Goal: Task Accomplishment & Management: Manage account settings

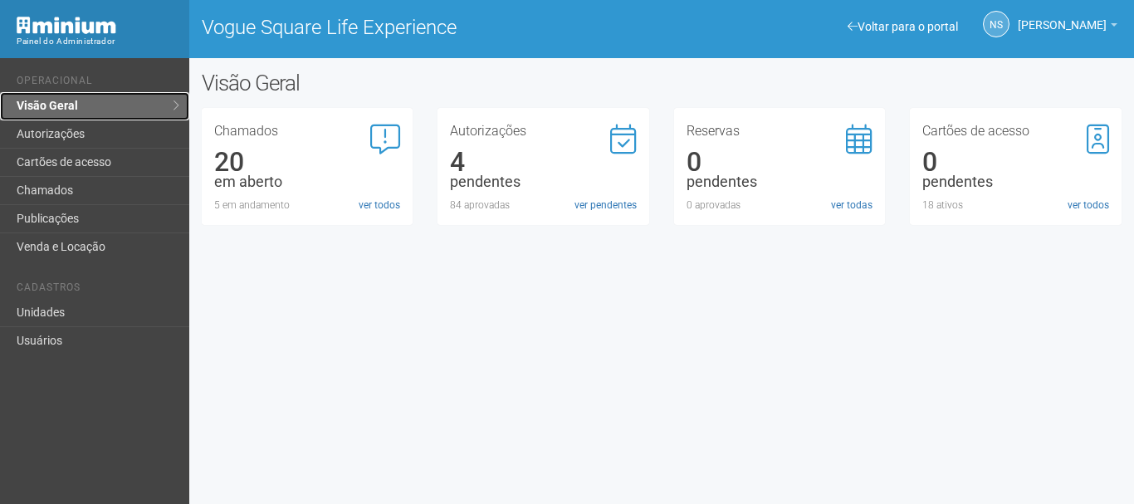
click at [45, 105] on link "Visão Geral" at bounding box center [94, 106] width 189 height 28
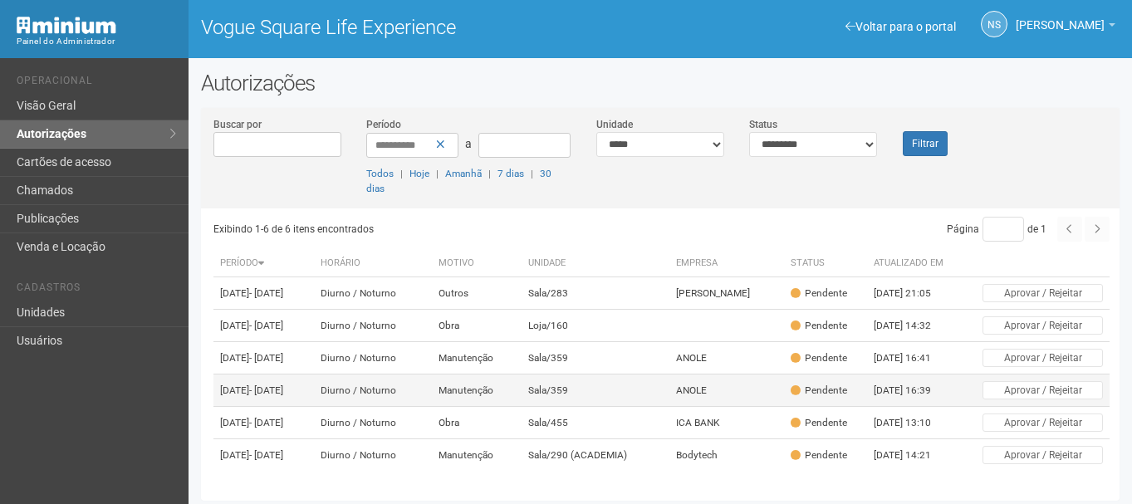
scroll to position [4, 0]
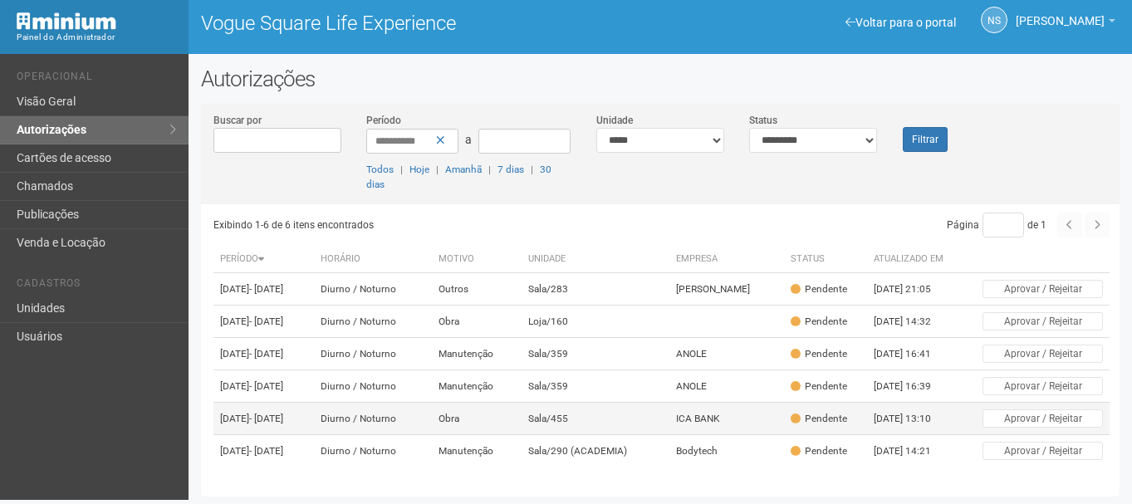
click at [487, 403] on td "Obra" at bounding box center [477, 419] width 90 height 32
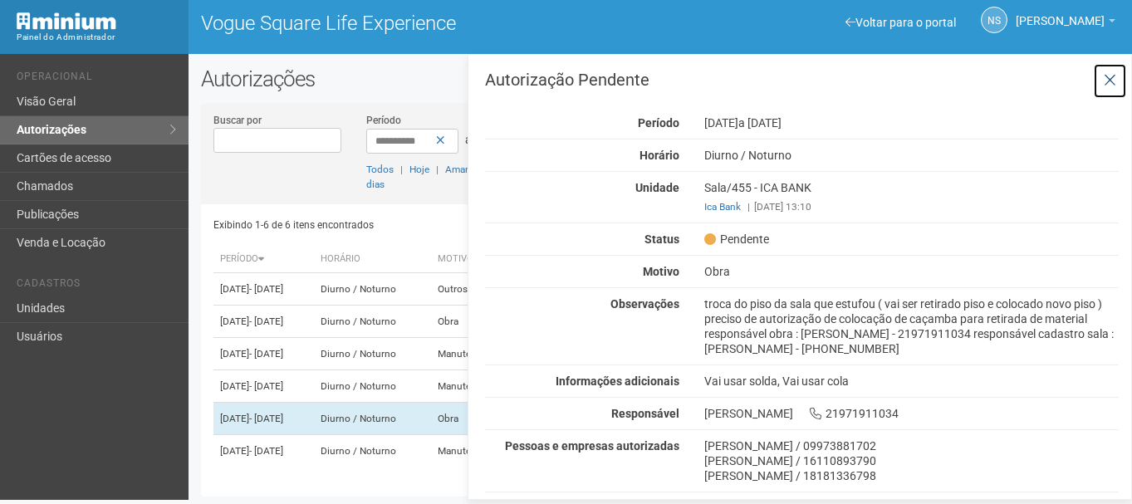
click at [1108, 77] on icon at bounding box center [1109, 80] width 12 height 17
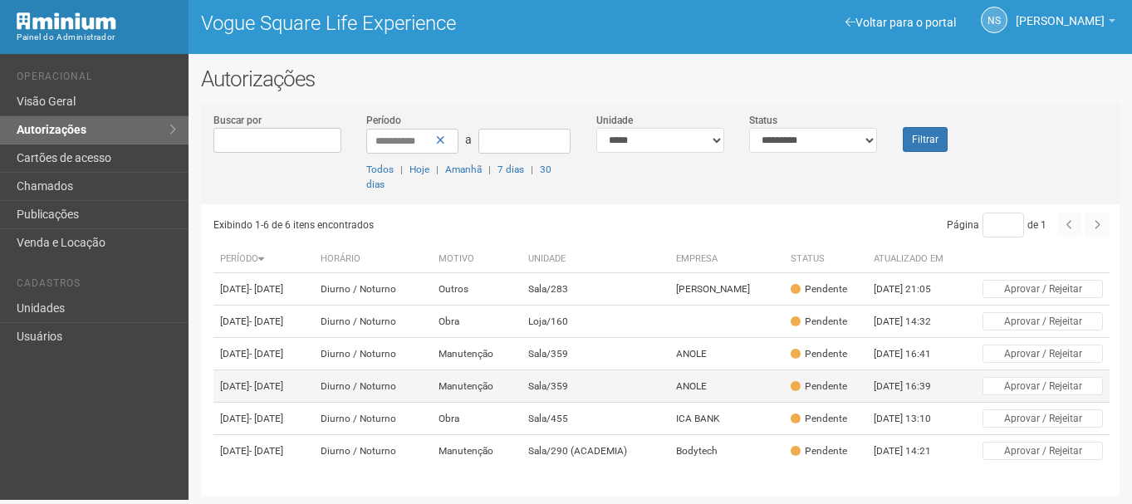
click at [494, 370] on td "Manutenção" at bounding box center [477, 386] width 90 height 32
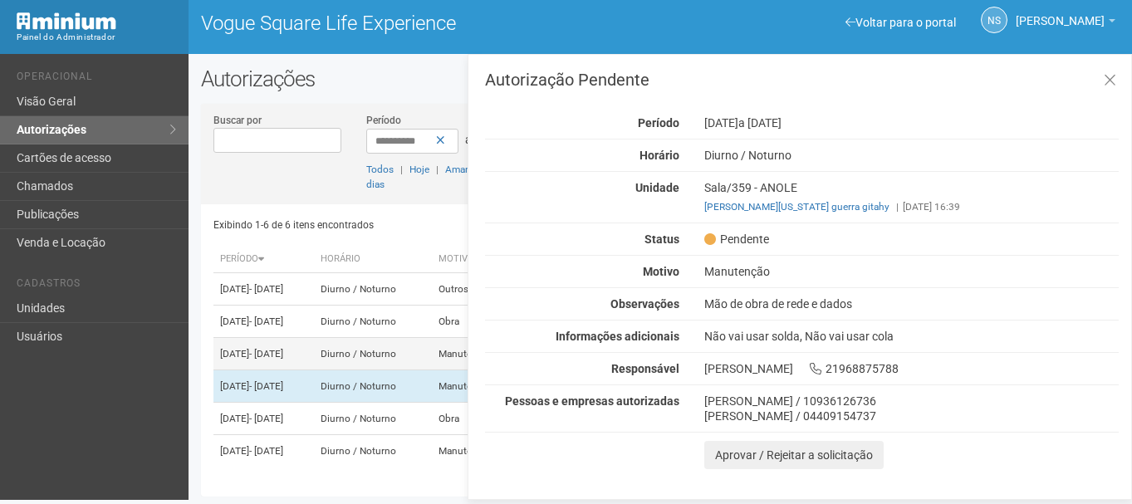
click at [283, 348] on span "- [DATE]" at bounding box center [266, 354] width 34 height 12
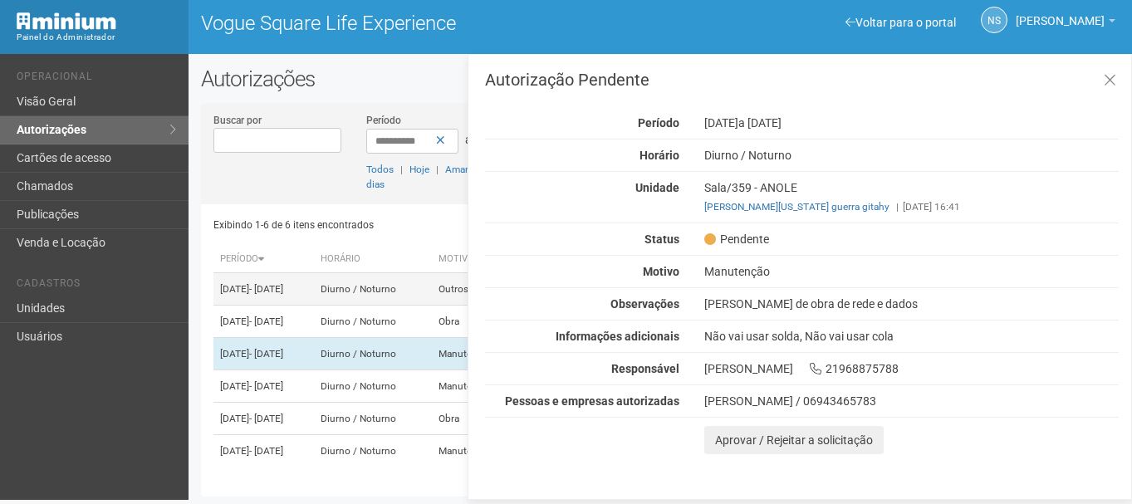
click at [283, 283] on span "- [DATE]" at bounding box center [266, 289] width 34 height 12
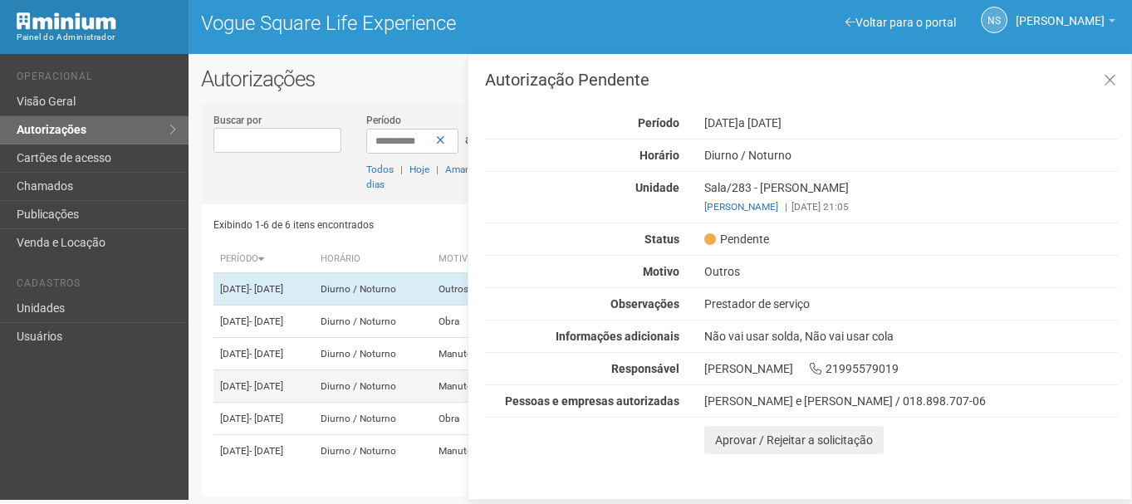
scroll to position [60, 0]
click at [361, 468] on div "Exibindo 1-6 de 6 itens encontrados Página * de 1 Período Horário Motivo Unidad…" at bounding box center [666, 344] width 906 height 280
click at [314, 456] on td "23/09/2025 - 23/09/2025" at bounding box center [263, 451] width 100 height 32
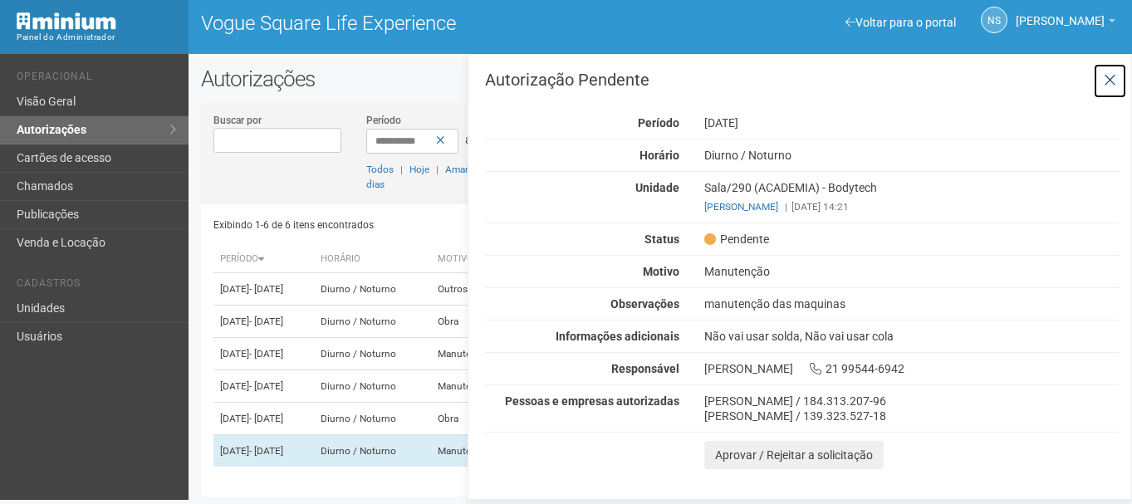
click at [1118, 78] on button at bounding box center [1110, 81] width 34 height 36
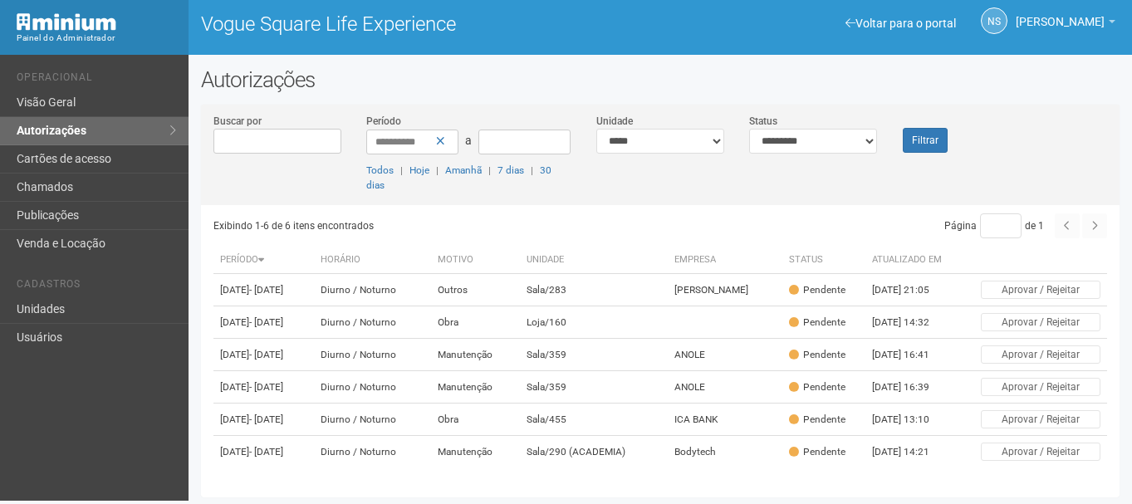
click at [612, 161] on div "**********" at bounding box center [660, 159] width 918 height 92
click at [533, 120] on div "**********" at bounding box center [468, 153] width 229 height 80
click at [53, 92] on link "Visão Geral" at bounding box center [94, 103] width 188 height 28
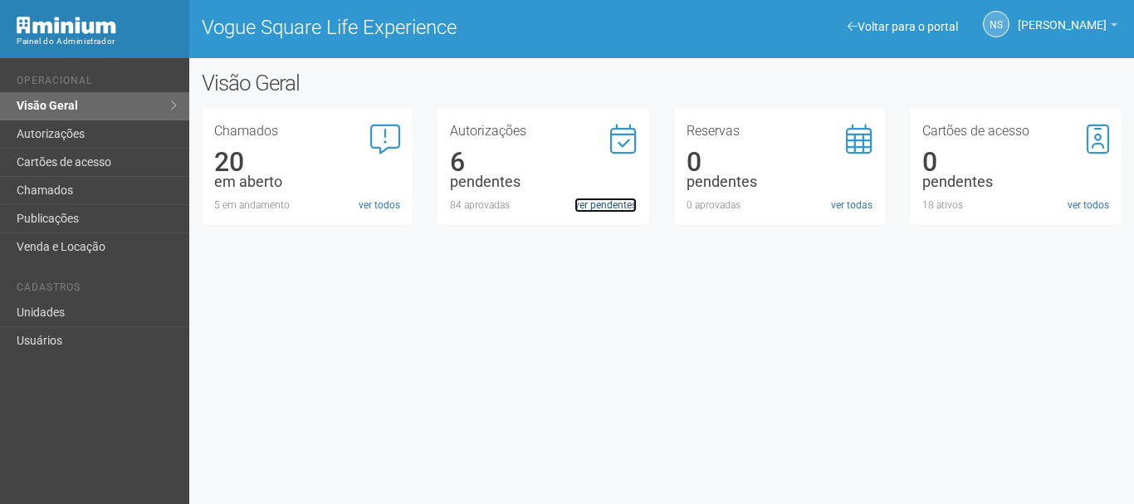
click at [604, 201] on link "ver pendentes" at bounding box center [606, 205] width 62 height 15
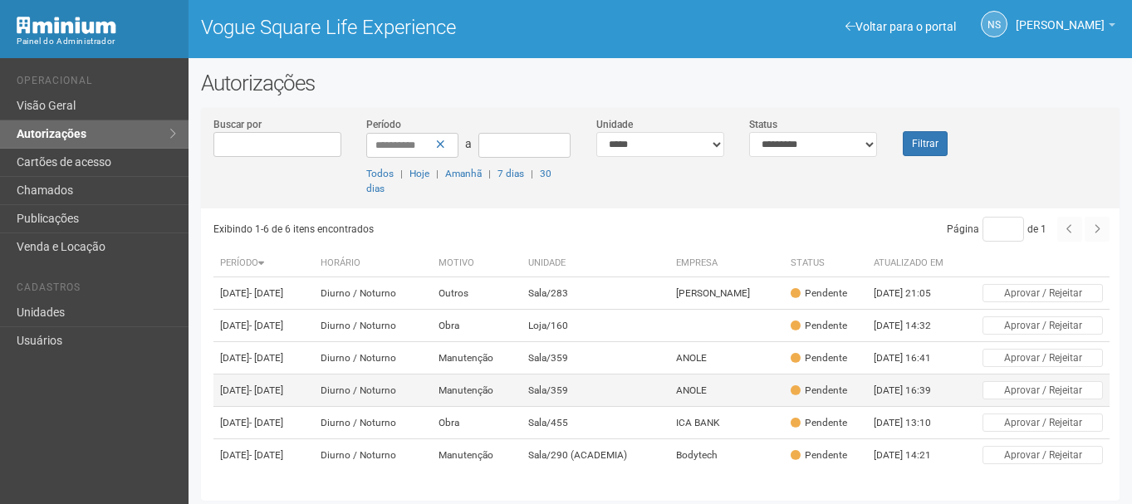
scroll to position [60, 0]
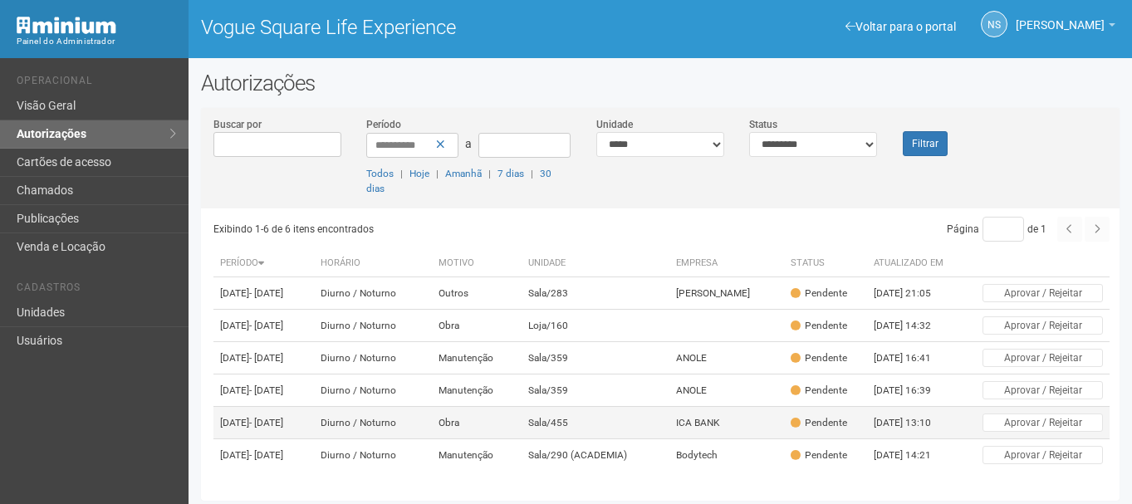
click at [521, 407] on td "Obra" at bounding box center [477, 423] width 90 height 32
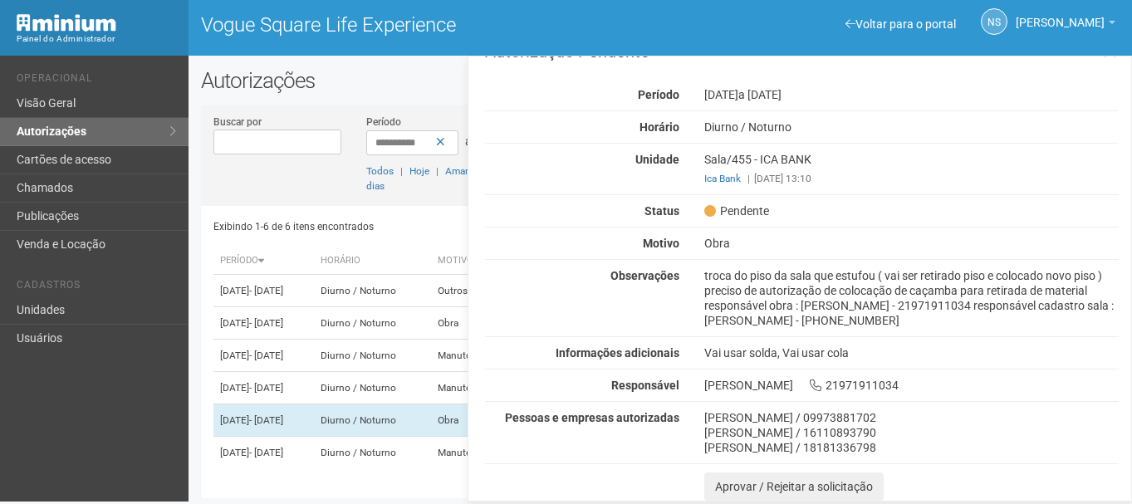
scroll to position [4, 0]
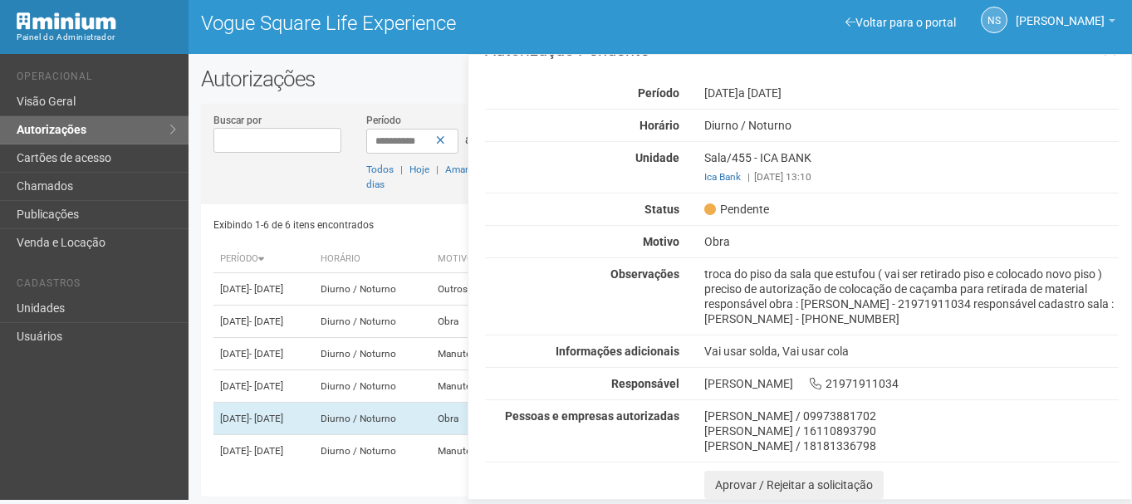
click at [804, 287] on div "troca do piso da sala que estufou ( vai ser retirado piso e colocado novo piso …" at bounding box center [911, 297] width 439 height 60
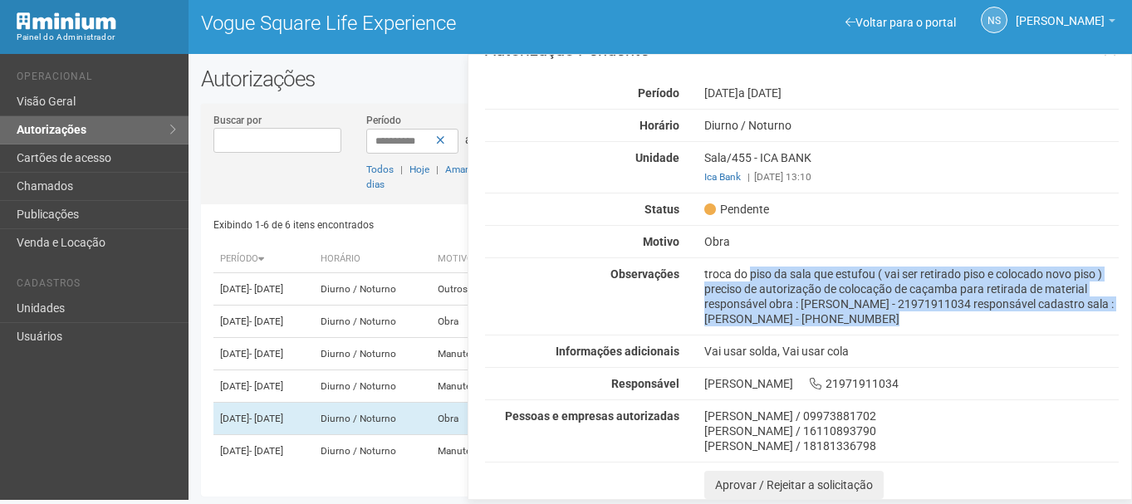
click at [804, 287] on div "troca do piso da sala que estufou ( vai ser retirado piso e colocado novo piso …" at bounding box center [911, 297] width 439 height 60
click at [990, 280] on div "troca do piso da sala que estufou ( vai ser retirado piso e colocado novo piso …" at bounding box center [911, 297] width 439 height 60
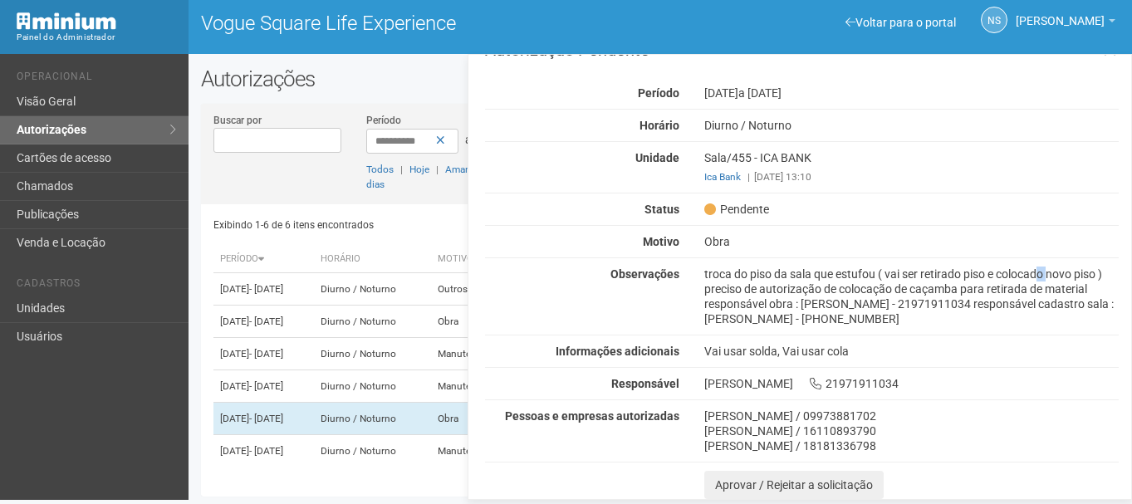
click at [990, 280] on div "troca do piso da sala que estufou ( vai ser retirado piso e colocado novo piso …" at bounding box center [911, 297] width 439 height 60
click at [1023, 280] on div "troca do piso da sala que estufou ( vai ser retirado piso e colocado novo piso …" at bounding box center [911, 297] width 439 height 60
drag, startPoint x: 721, startPoint y: 291, endPoint x: 975, endPoint y: 290, distance: 253.2
click at [975, 290] on div "troca do piso da sala que estufou ( vai ser retirado piso e colocado novo piso …" at bounding box center [911, 297] width 439 height 60
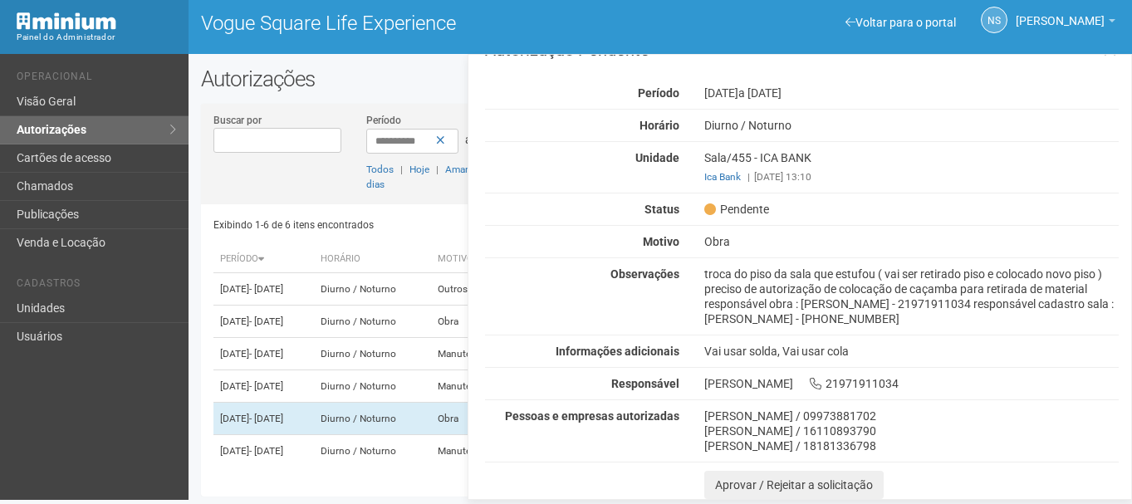
click at [995, 306] on div "troca do piso da sala que estufou ( vai ser retirado piso e colocado novo piso …" at bounding box center [911, 297] width 439 height 60
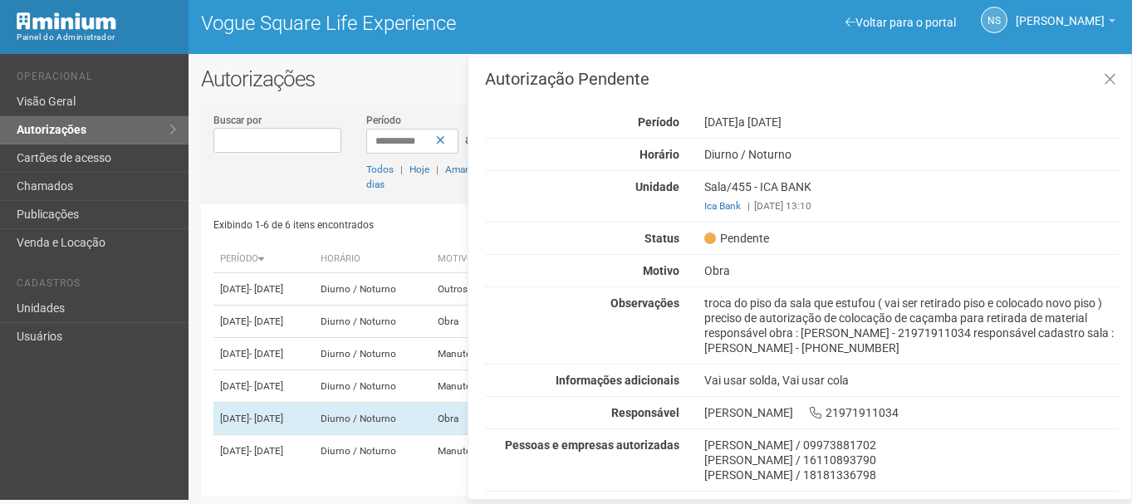
scroll to position [0, 0]
drag, startPoint x: 714, startPoint y: 315, endPoint x: 898, endPoint y: 311, distance: 184.4
click at [898, 311] on div "troca do piso da sala que estufou ( vai ser retirado piso e colocado novo piso …" at bounding box center [911, 326] width 439 height 60
click at [900, 303] on div "troca do piso da sala que estufou ( vai ser retirado piso e colocado novo piso …" at bounding box center [911, 326] width 439 height 60
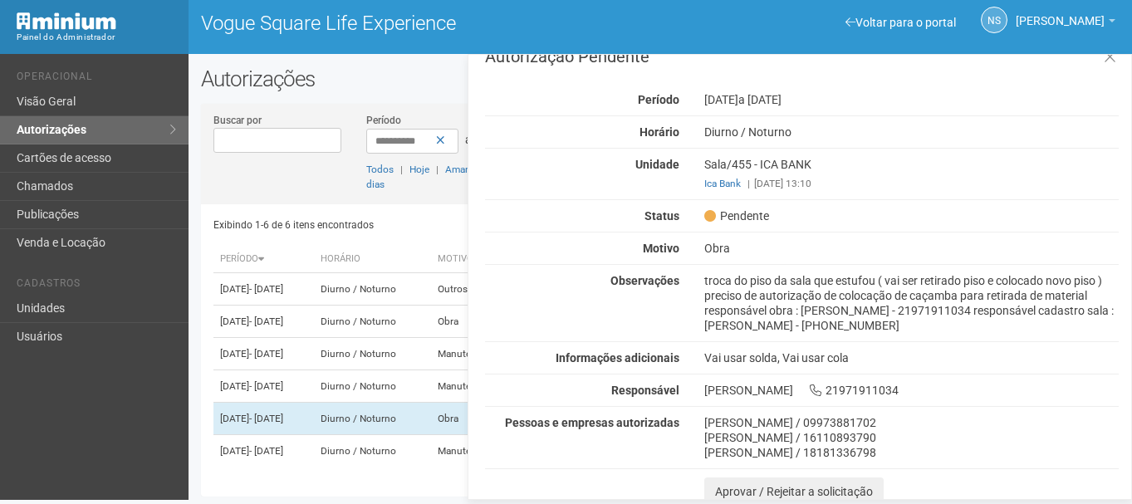
scroll to position [30, 0]
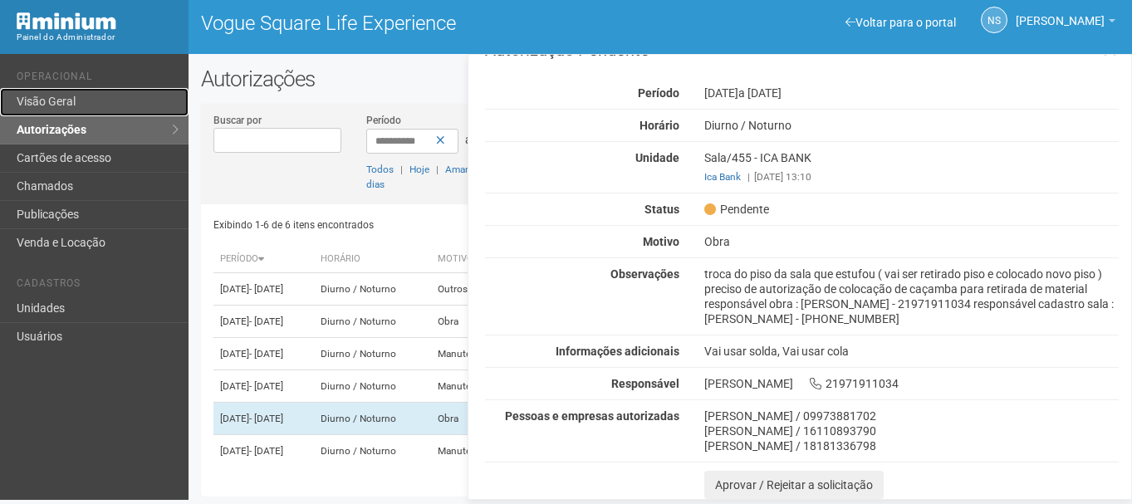
click at [51, 105] on link "Visão Geral" at bounding box center [94, 102] width 188 height 28
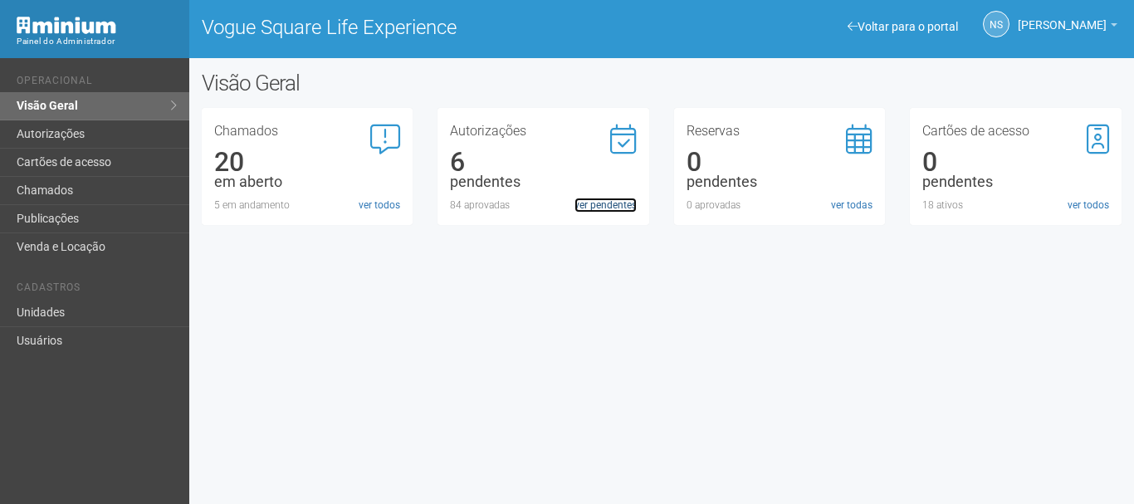
click at [585, 202] on link "ver pendentes" at bounding box center [606, 205] width 62 height 15
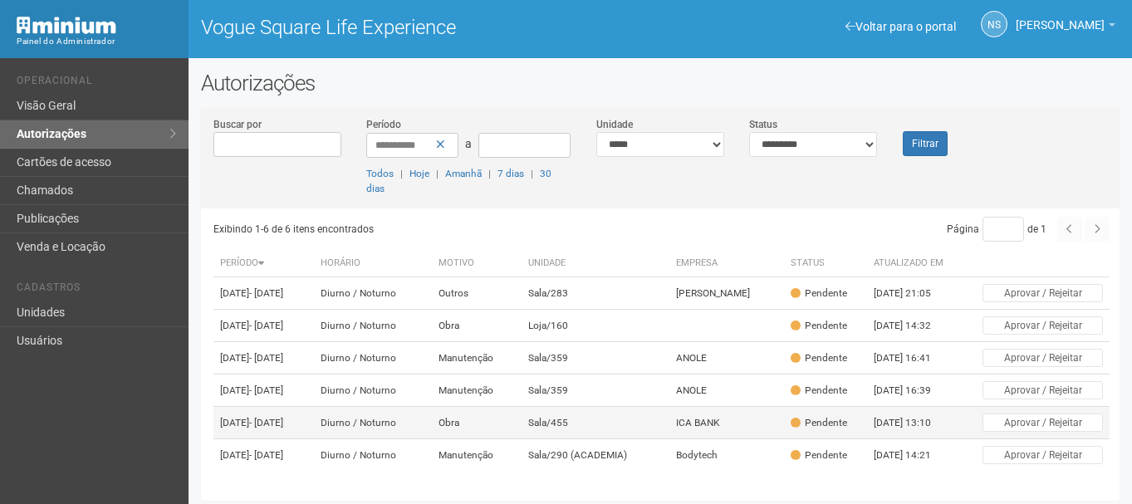
scroll to position [60, 0]
click at [629, 407] on td "Sala/455" at bounding box center [595, 423] width 148 height 32
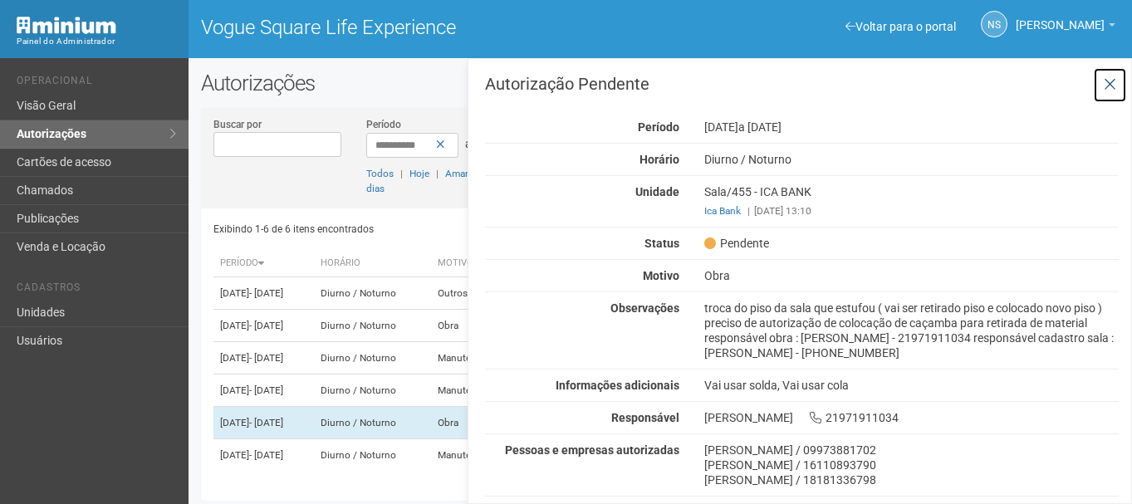
click at [1106, 77] on icon at bounding box center [1109, 84] width 12 height 17
